Goal: Task Accomplishment & Management: Manage account settings

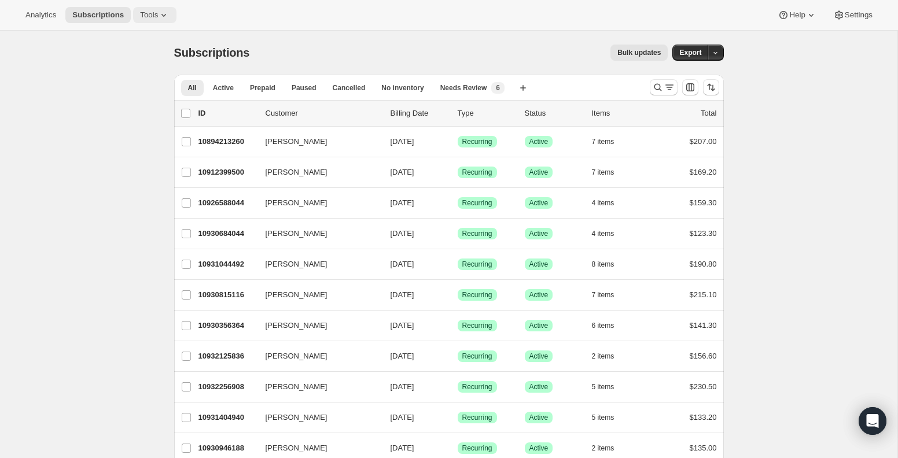
click at [153, 19] on span "Tools" at bounding box center [149, 14] width 18 height 9
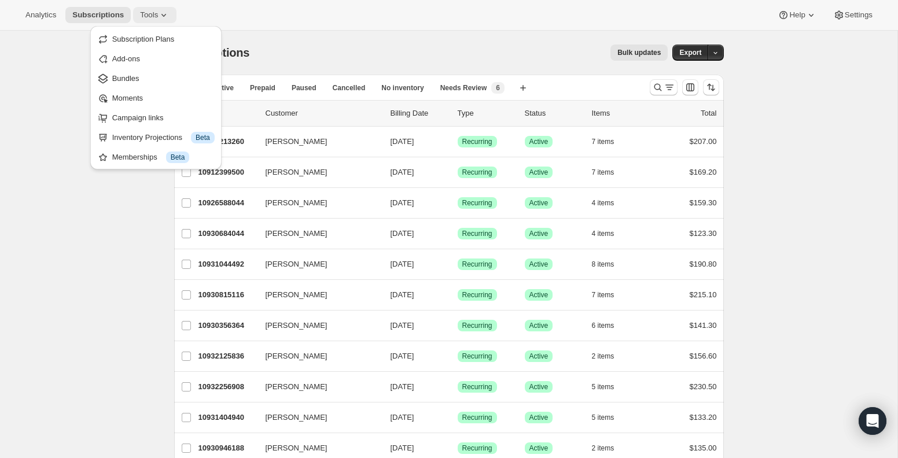
click at [153, 19] on span "Tools" at bounding box center [149, 14] width 18 height 9
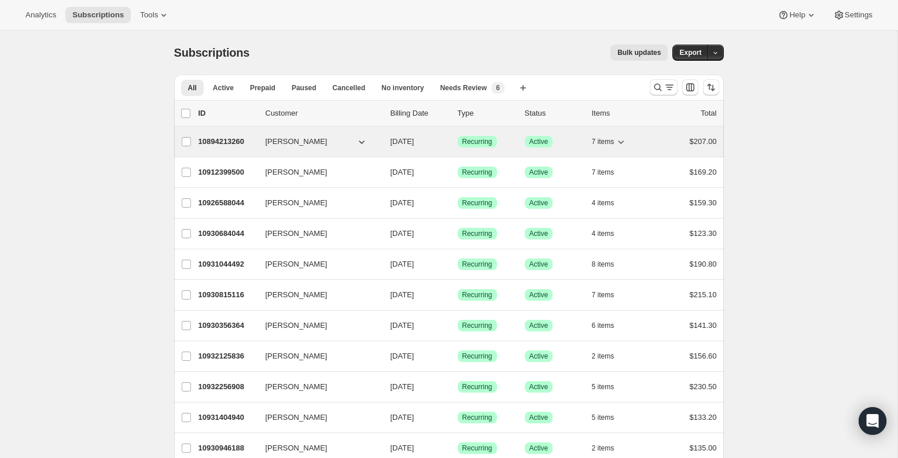
click at [282, 144] on span "[PERSON_NAME]" at bounding box center [297, 142] width 62 height 12
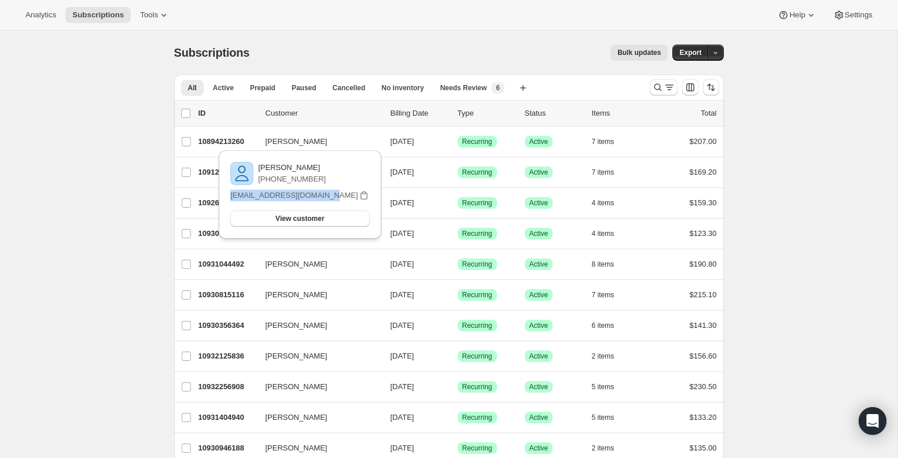
drag, startPoint x: 343, startPoint y: 196, endPoint x: 234, endPoint y: 197, distance: 108.8
click at [234, 197] on div "[PERSON_NAME] [PHONE_NUMBER] [EMAIL_ADDRESS][DOMAIN_NAME] View customer Email […" at bounding box center [300, 195] width 144 height 70
copy p "[EMAIL_ADDRESS][DOMAIN_NAME]"
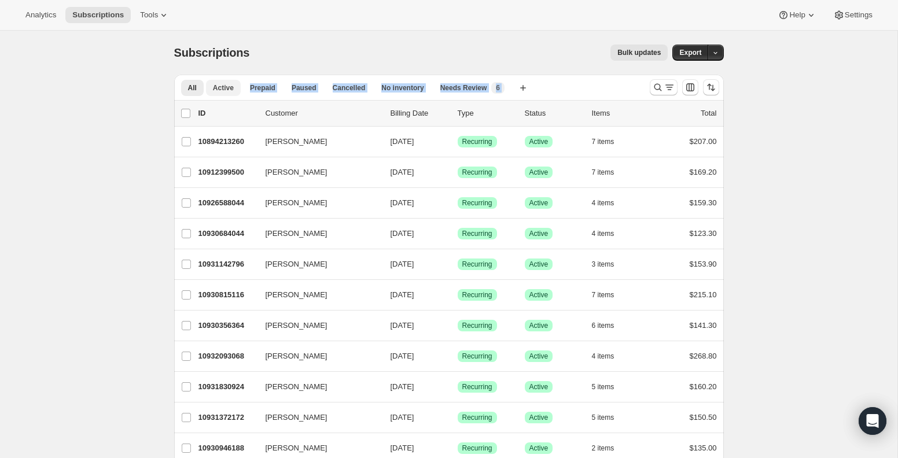
click at [223, 96] on div "All Active Prepaid Paused Cancelled No inventory Needs Review More views All Ac…" at bounding box center [407, 87] width 467 height 25
click at [223, 91] on span "Active" at bounding box center [223, 87] width 21 height 9
click at [352, 49] on div "Bulk updates" at bounding box center [465, 53] width 405 height 16
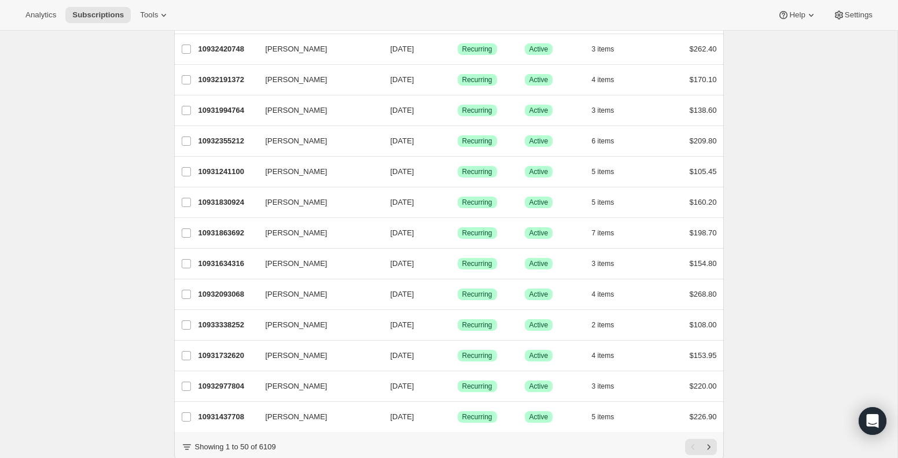
scroll to position [1266, 0]
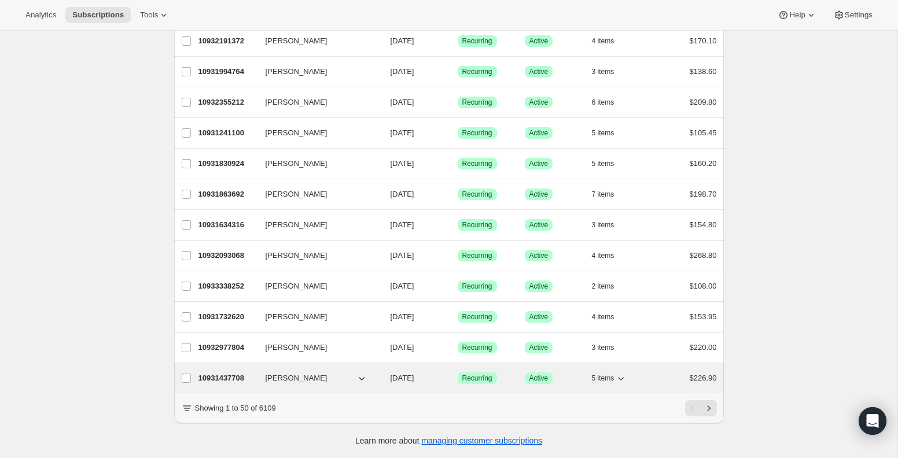
click at [276, 374] on span "[PERSON_NAME]" at bounding box center [297, 379] width 62 height 12
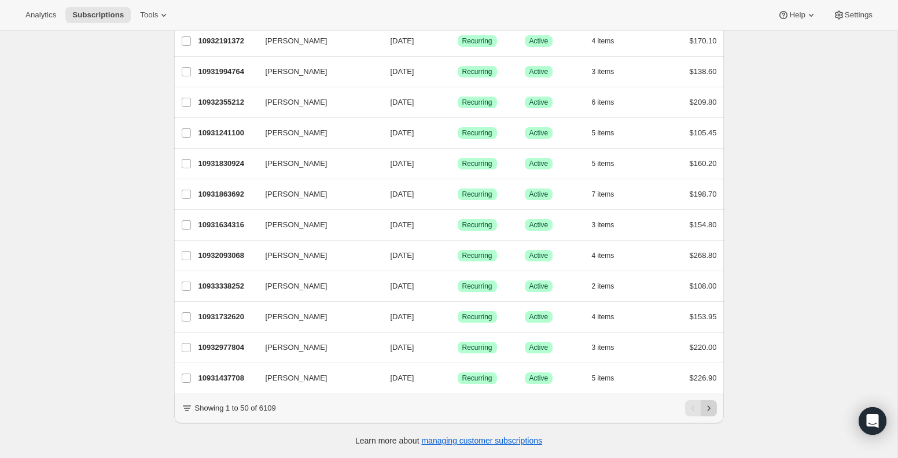
click at [707, 412] on icon "Next" at bounding box center [709, 409] width 12 height 12
